Goal: Task Accomplishment & Management: Complete application form

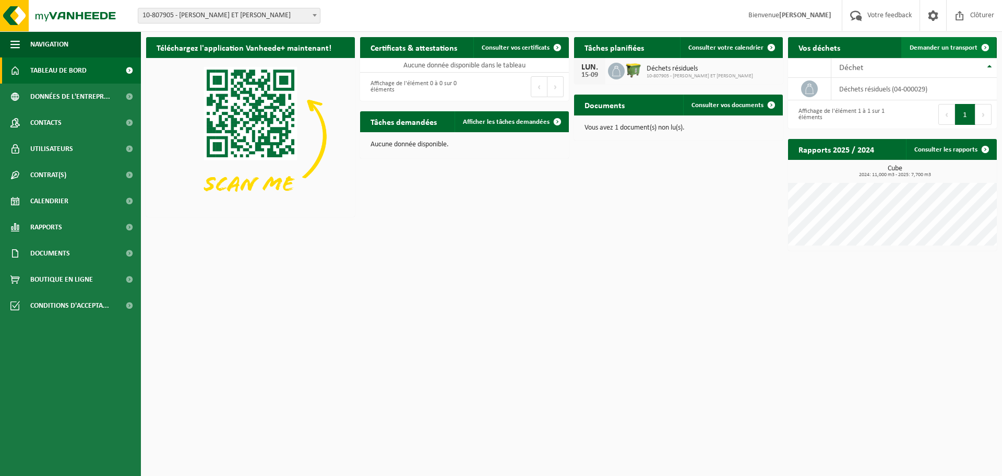
click at [959, 47] on span "Demander un transport" at bounding box center [944, 47] width 68 height 7
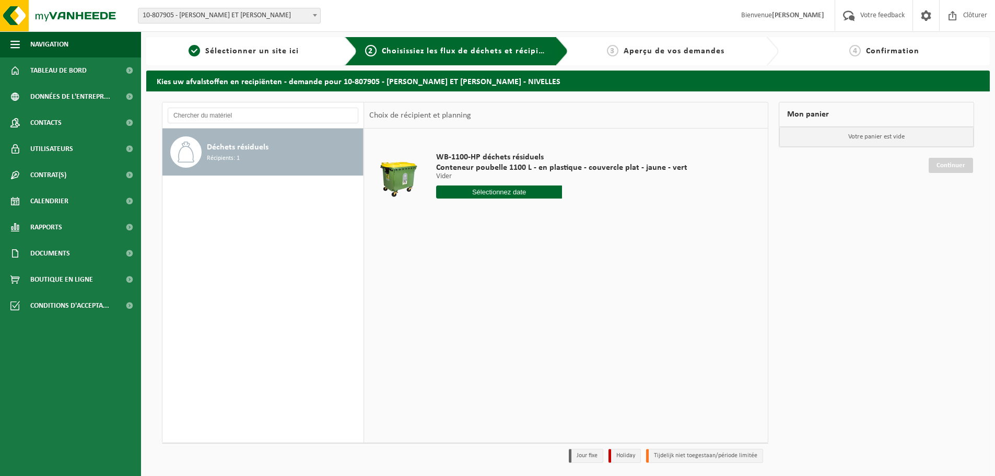
click at [493, 197] on input "text" at bounding box center [499, 191] width 126 height 13
click at [446, 301] on div "18" at bounding box center [445, 301] width 18 height 17
type input "à partir de 2025-08-18"
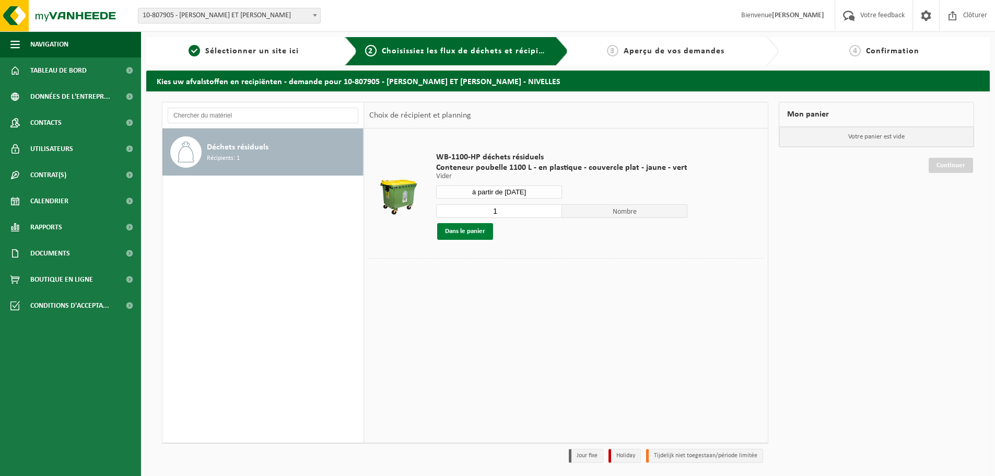
click at [469, 231] on button "Dans le panier" at bounding box center [465, 231] width 56 height 17
click at [474, 234] on button "Dans le panier" at bounding box center [465, 231] width 56 height 17
click at [550, 208] on input "2" at bounding box center [499, 211] width 126 height 14
type input "1"
click at [551, 215] on input "1" at bounding box center [499, 211] width 126 height 14
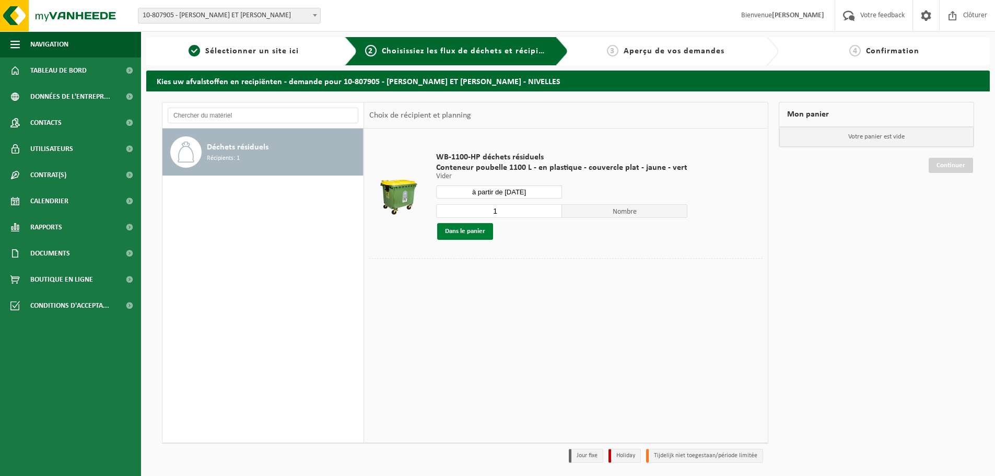
click at [461, 231] on button "Dans le panier" at bounding box center [465, 231] width 56 height 17
click at [474, 232] on button "Dans le panier" at bounding box center [465, 231] width 56 height 17
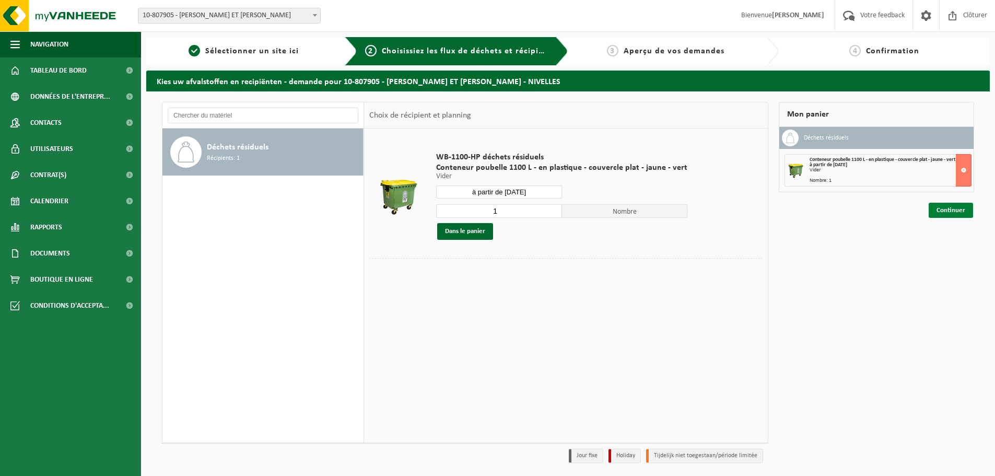
click at [942, 213] on link "Continuer" at bounding box center [950, 210] width 44 height 15
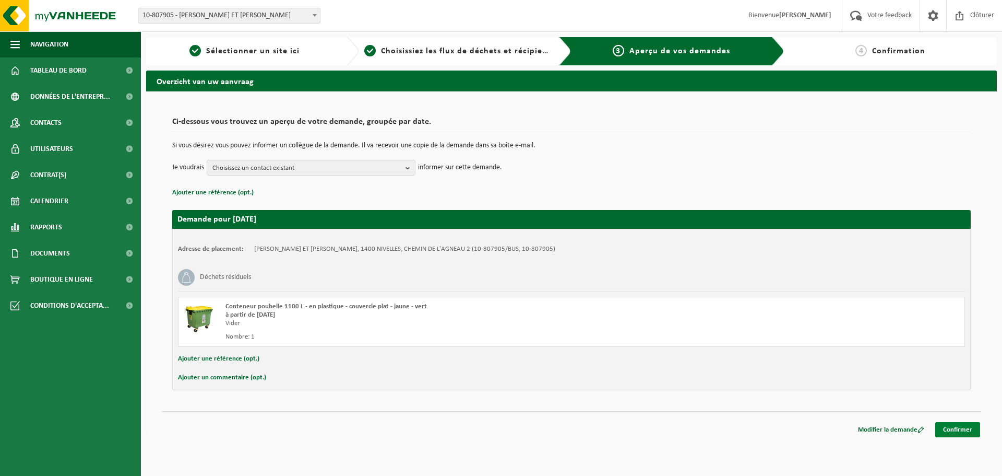
click at [964, 431] on link "Confirmer" at bounding box center [958, 429] width 45 height 15
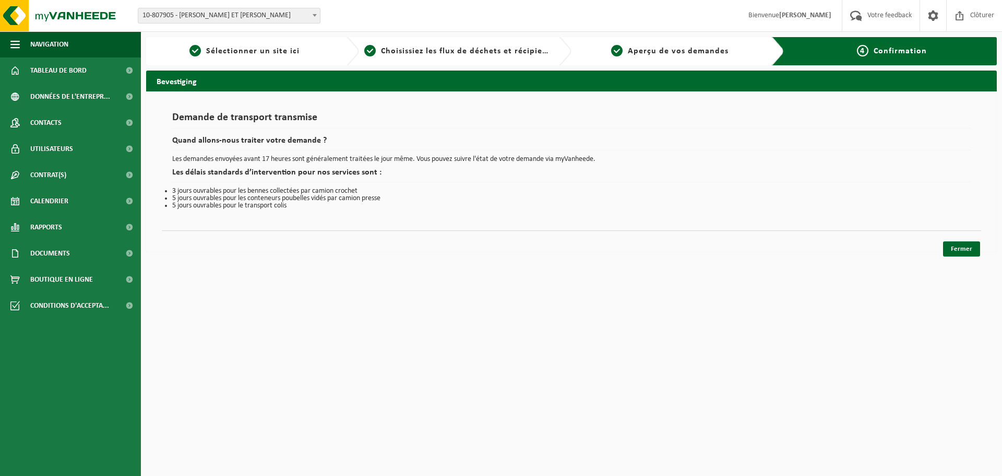
click at [982, 247] on div "Demande de transport transmise Quand allons-nous traiter votre demande ? Les de…" at bounding box center [571, 171] width 851 height 160
click at [972, 250] on link "Fermer" at bounding box center [961, 248] width 37 height 15
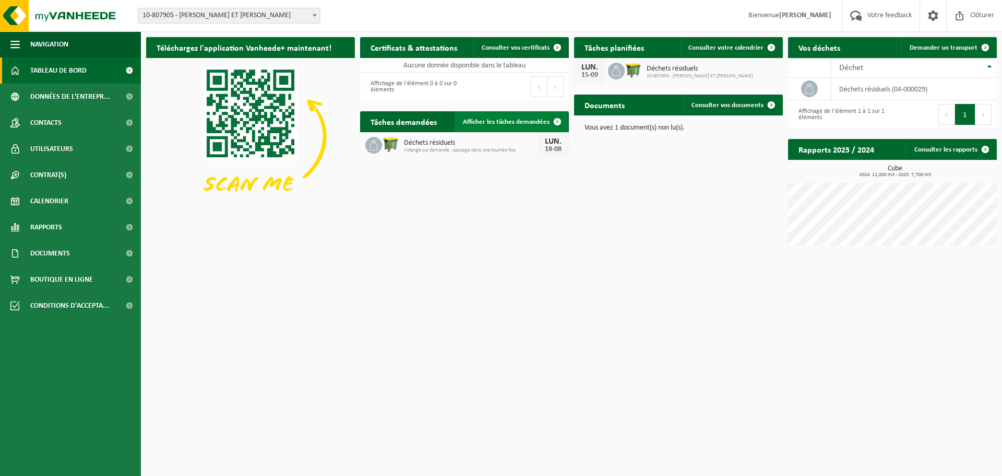
click at [503, 123] on span "Afficher les tâches demandées" at bounding box center [506, 122] width 87 height 7
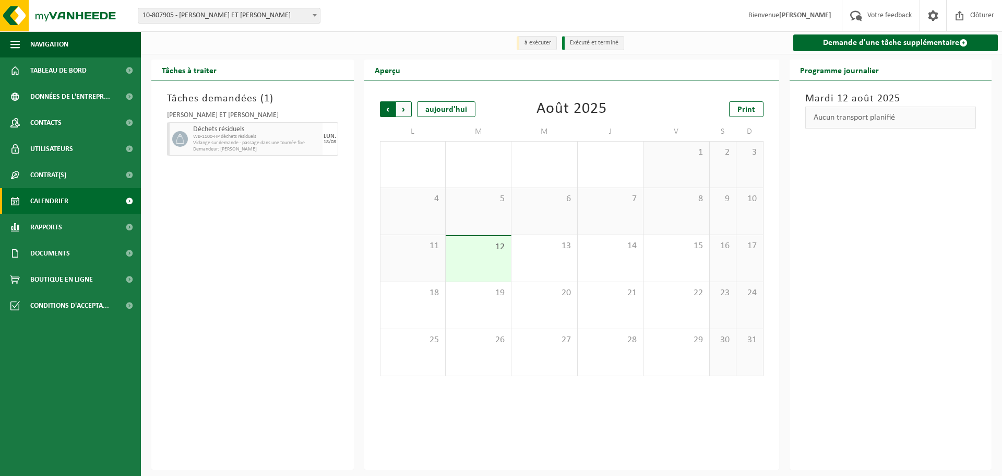
click at [404, 113] on span "Suivant" at bounding box center [404, 109] width 16 height 16
click at [384, 112] on span "Précédent" at bounding box center [388, 109] width 16 height 16
click at [971, 14] on span "Clôturer" at bounding box center [982, 15] width 29 height 31
